Goal: Task Accomplishment & Management: Manage account settings

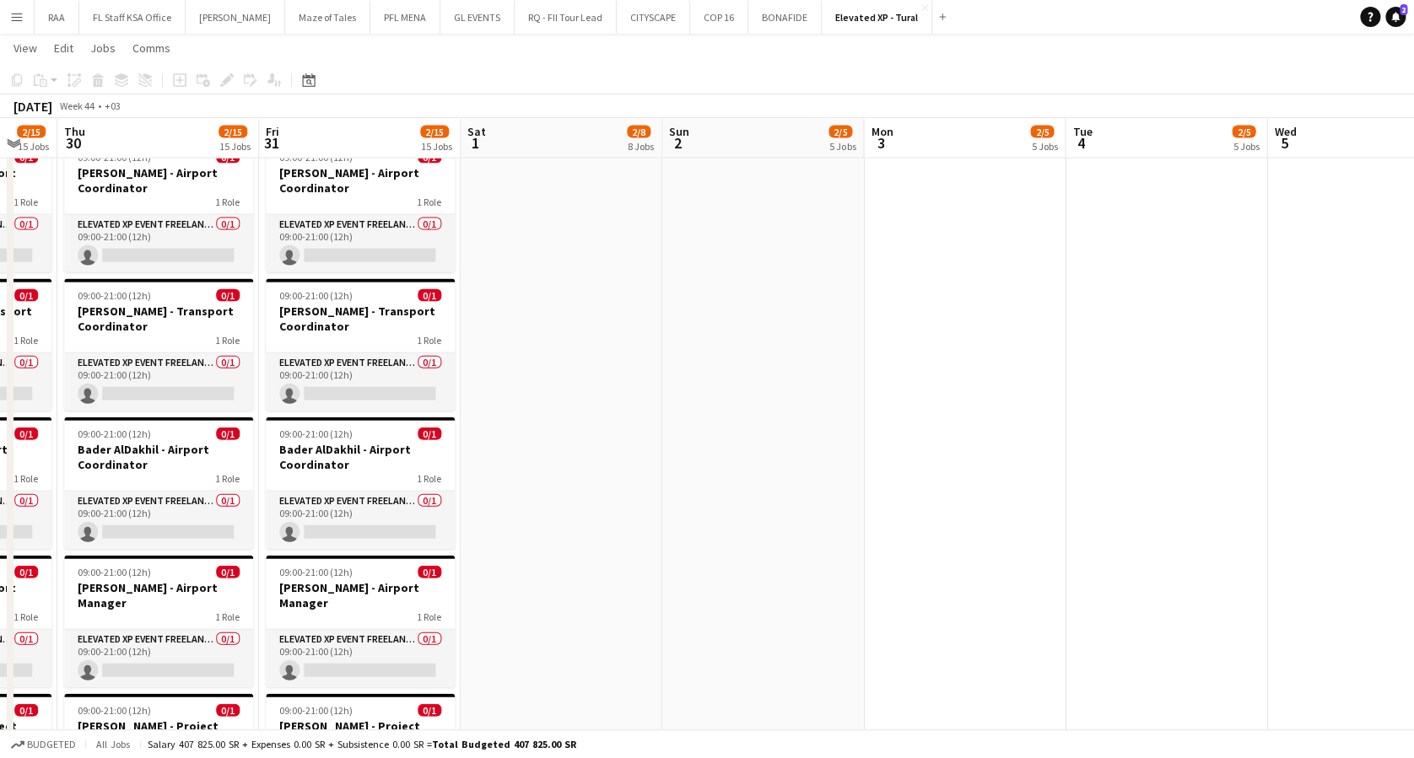
scroll to position [0, 752]
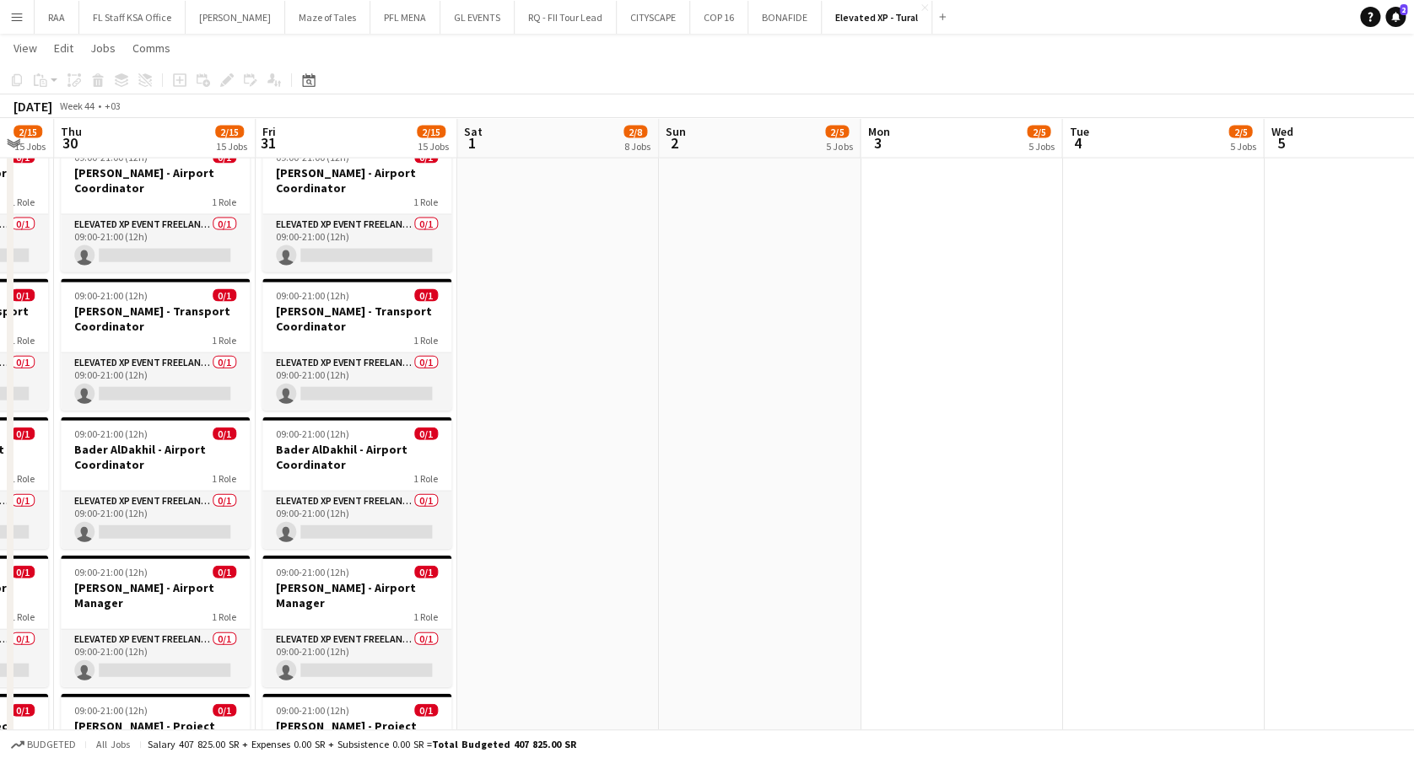
click at [493, 510] on app-date-cell "09:00-21:00 (12h) 0/1 Bader AlDakhil - Airport Coordinator 1 Role Elevated XP E…" at bounding box center [558, 573] width 202 height 1709
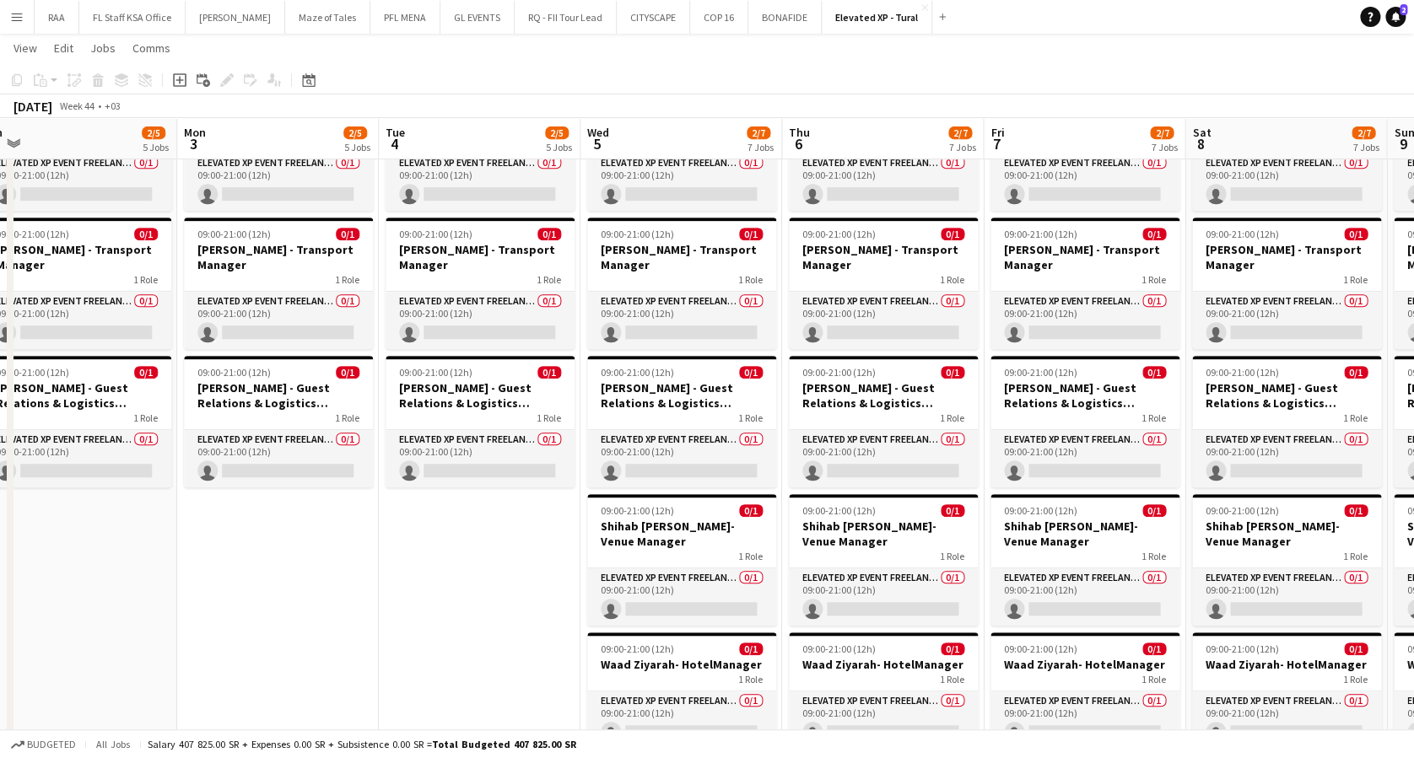
scroll to position [0, 632]
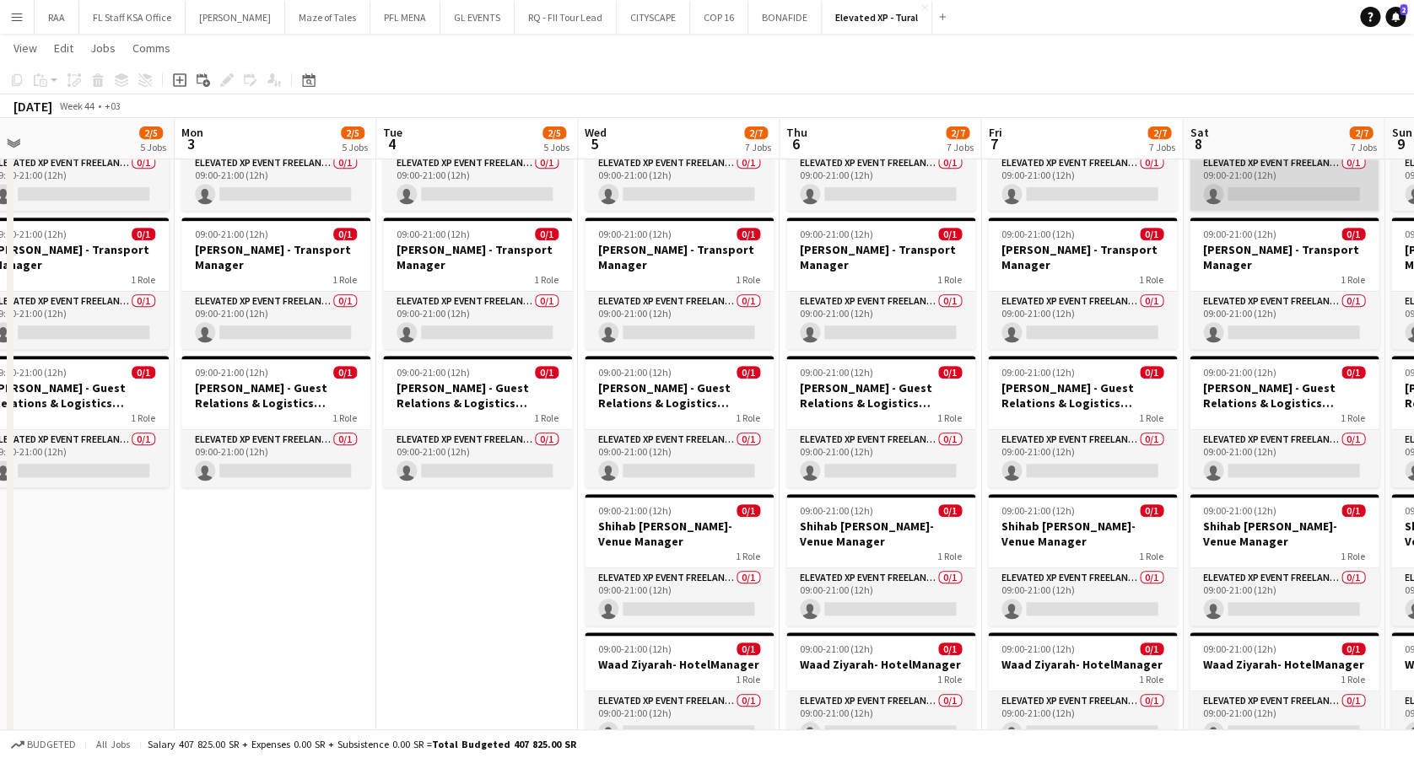
click at [1190, 191] on app-card-role "Elevated XP Event Freelancer 0/1 09:00-21:00 (12h) single-neutral-actions" at bounding box center [1283, 182] width 189 height 57
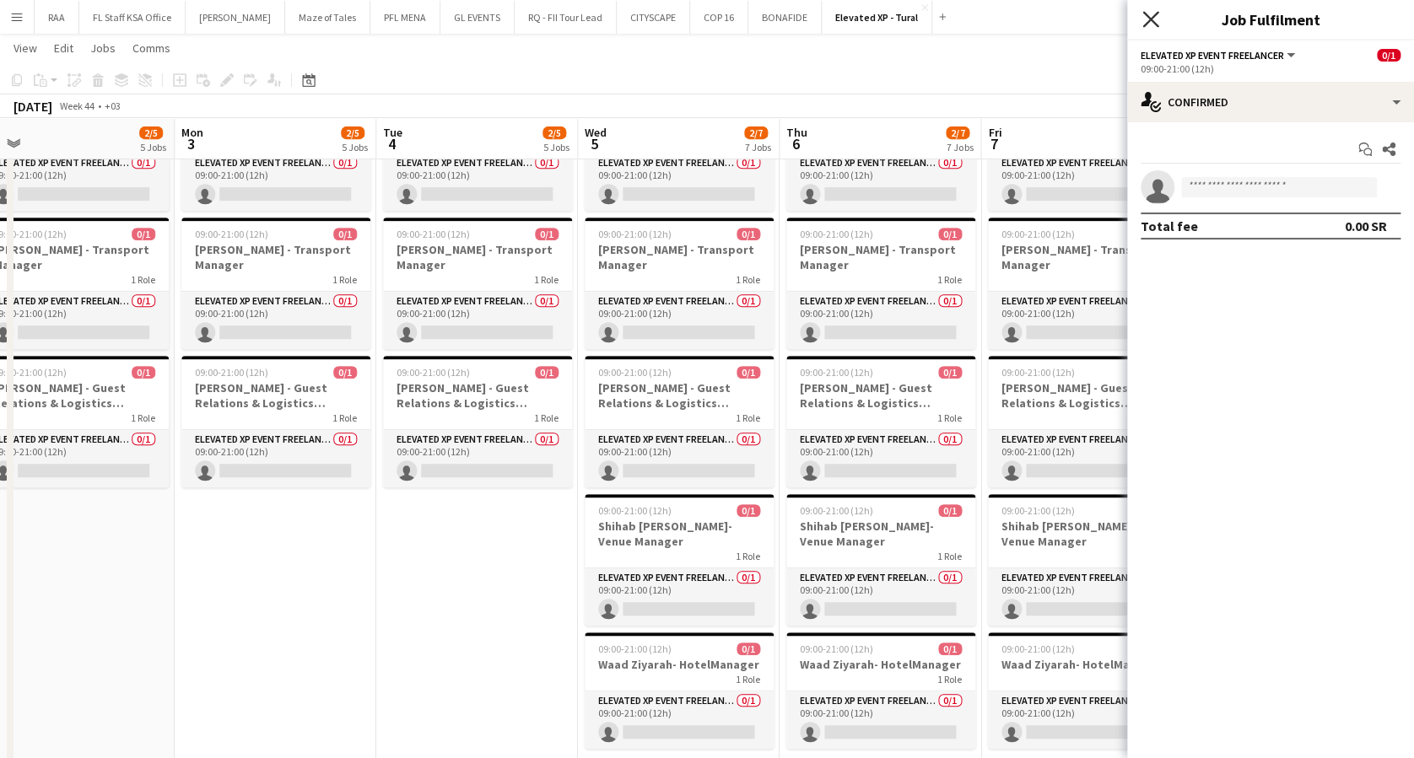
click at [1154, 20] on icon "Close pop-in" at bounding box center [1150, 19] width 16 height 16
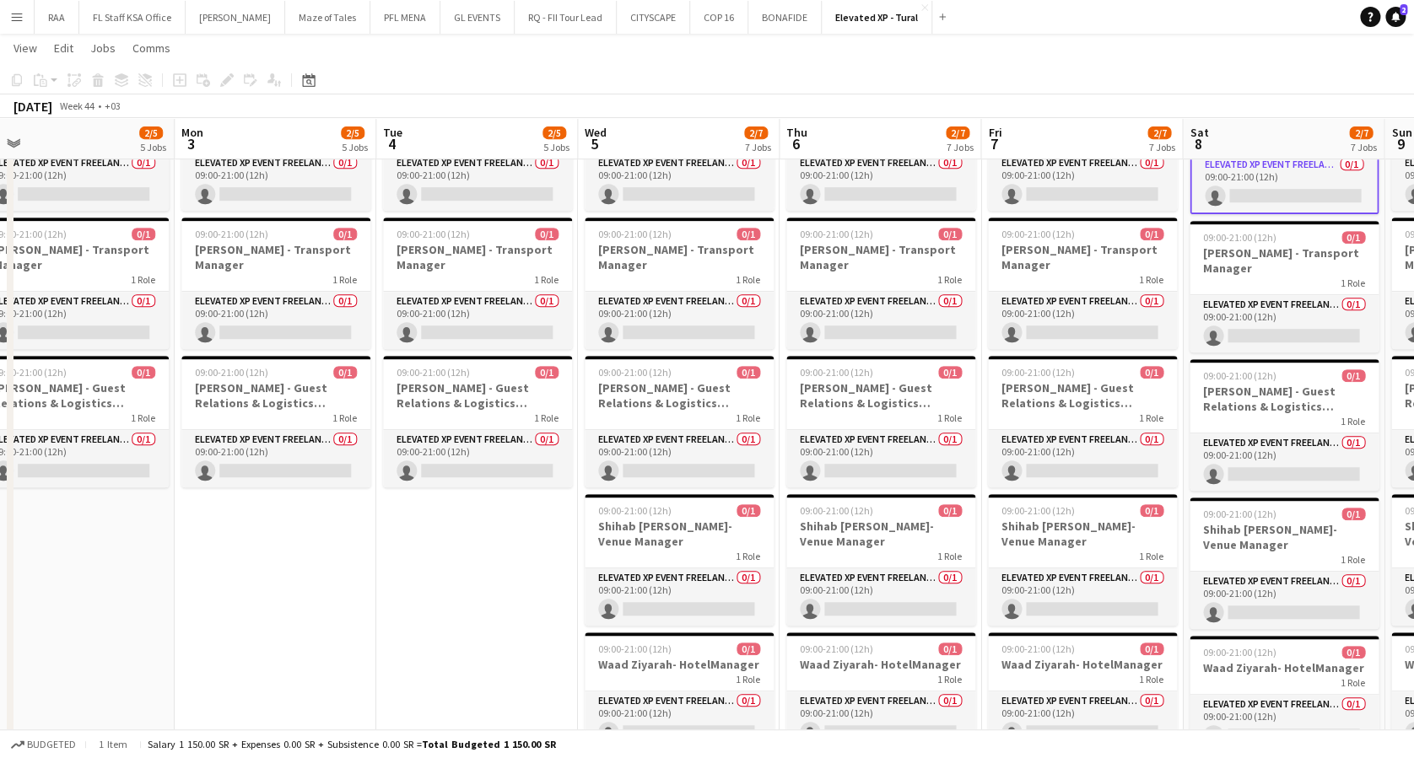
click at [461, 657] on app-date-cell "09:00-21:00 (12h) 1/1 [PERSON_NAME] - Project Lead Onsite 1 Role Elevated XP Ev…" at bounding box center [477, 369] width 202 height 871
